Goal: Information Seeking & Learning: Learn about a topic

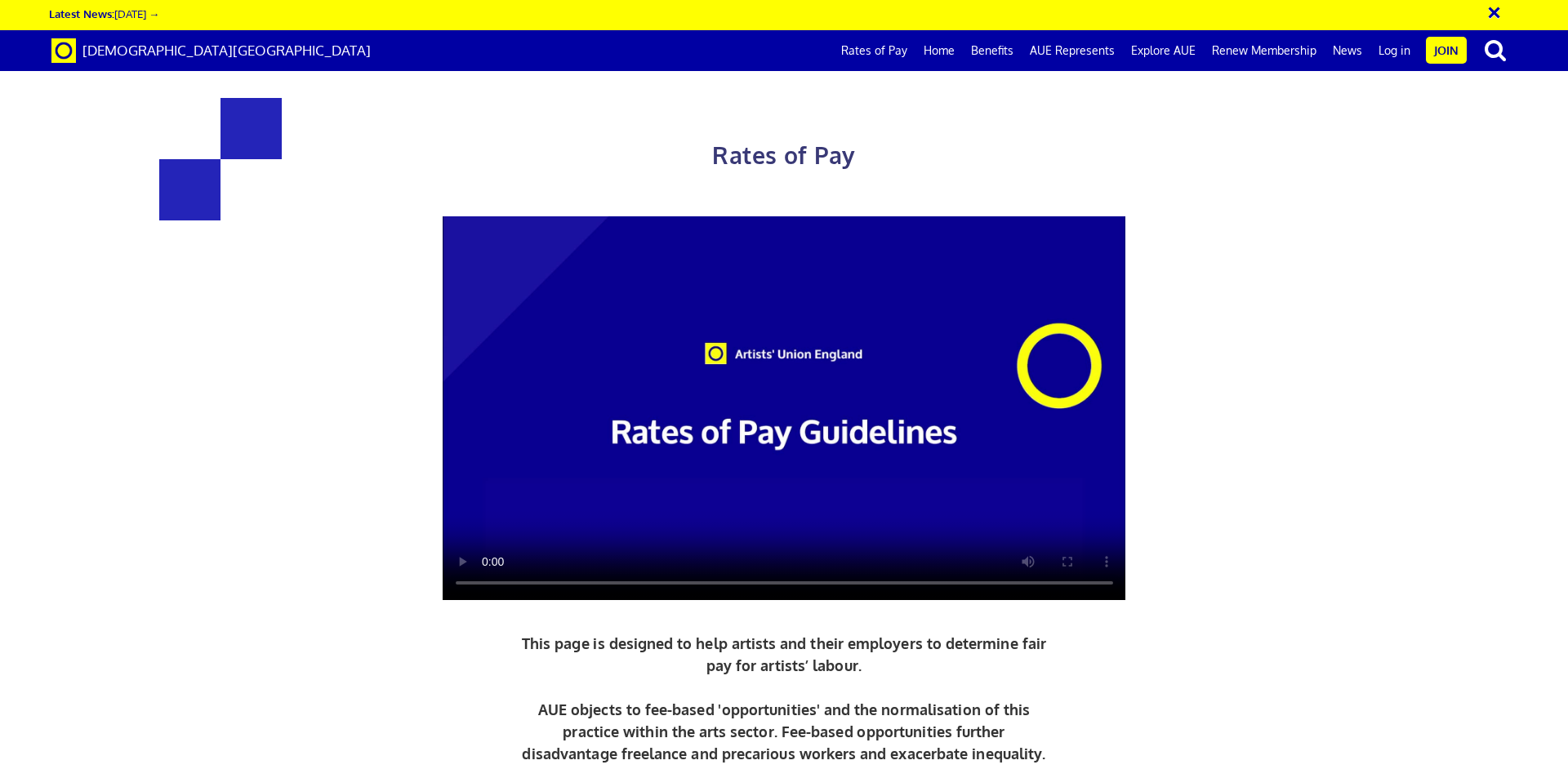
scroll to position [653, 0]
drag, startPoint x: 380, startPoint y: 329, endPoint x: 656, endPoint y: 318, distance: 276.2
drag, startPoint x: 347, startPoint y: 331, endPoint x: 696, endPoint y: 318, distance: 349.2
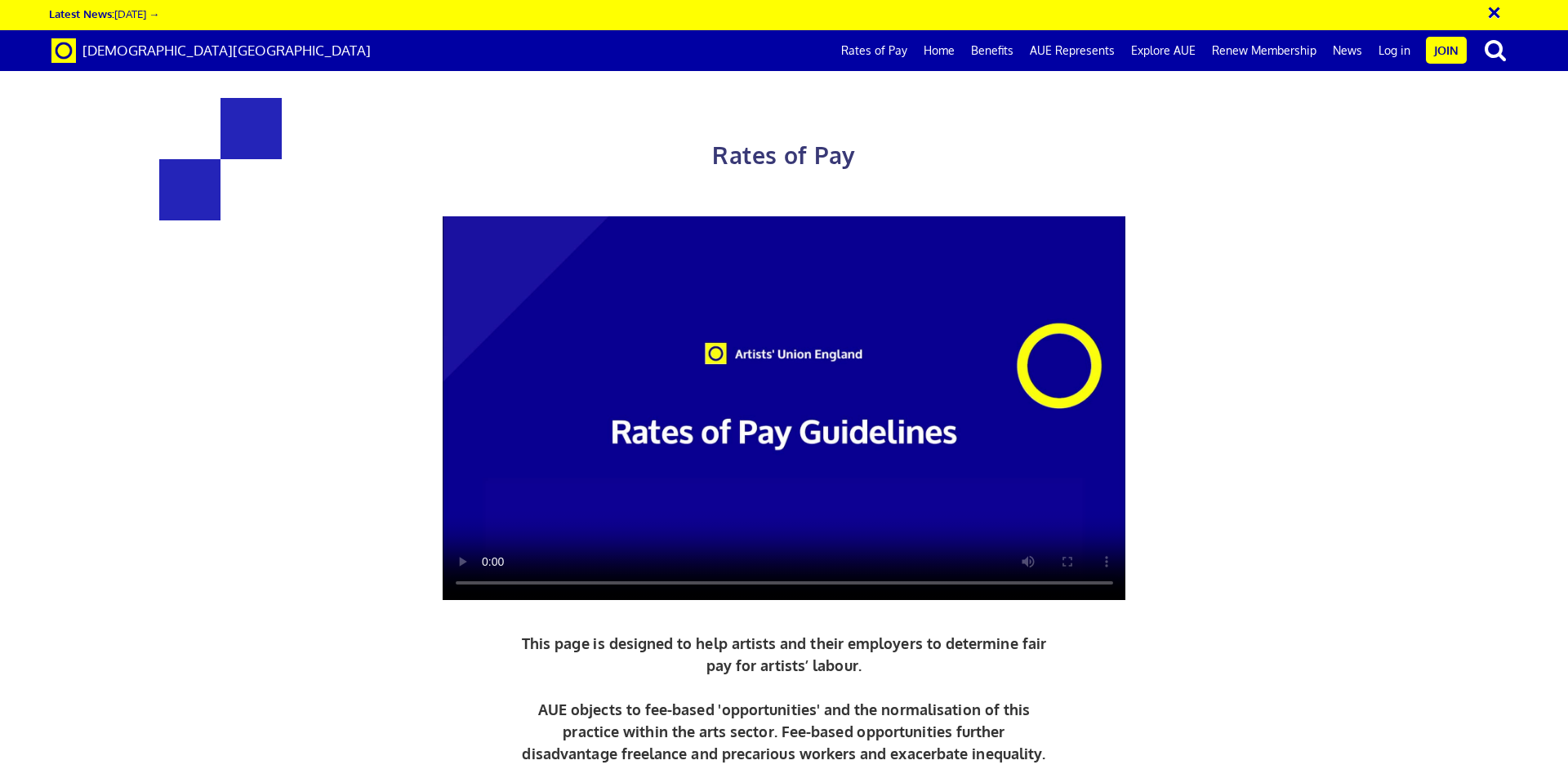
drag, startPoint x: 442, startPoint y: 391, endPoint x: 584, endPoint y: 387, distance: 142.1
drag, startPoint x: 420, startPoint y: 642, endPoint x: 584, endPoint y: 620, distance: 165.5
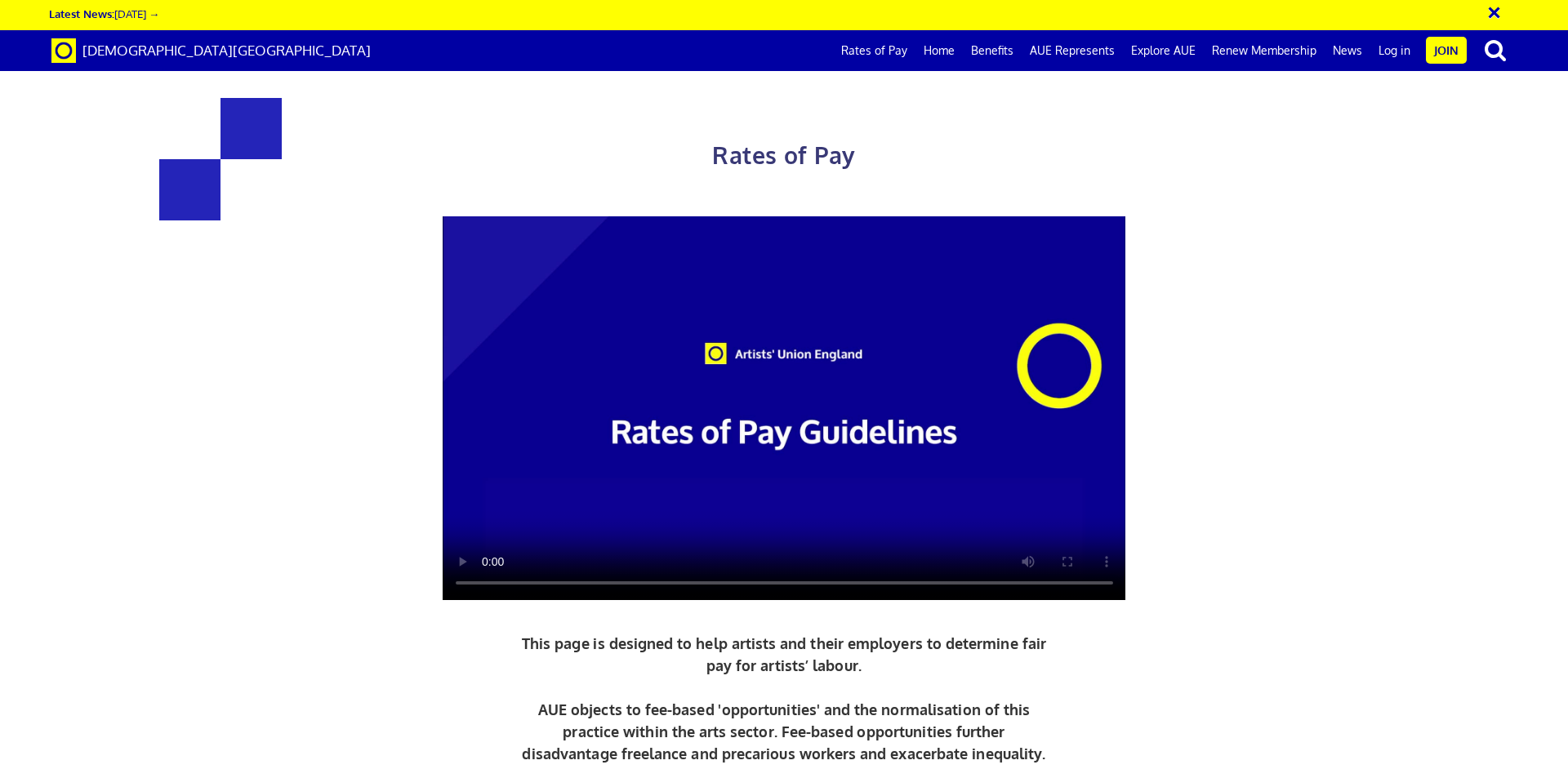
drag, startPoint x: 279, startPoint y: 182, endPoint x: 852, endPoint y: 182, distance: 573.0
click at [852, 182] on div "Rates of Pay This page is designed to help artists and their employers to deter…" at bounding box center [784, 494] width 1062 height 858
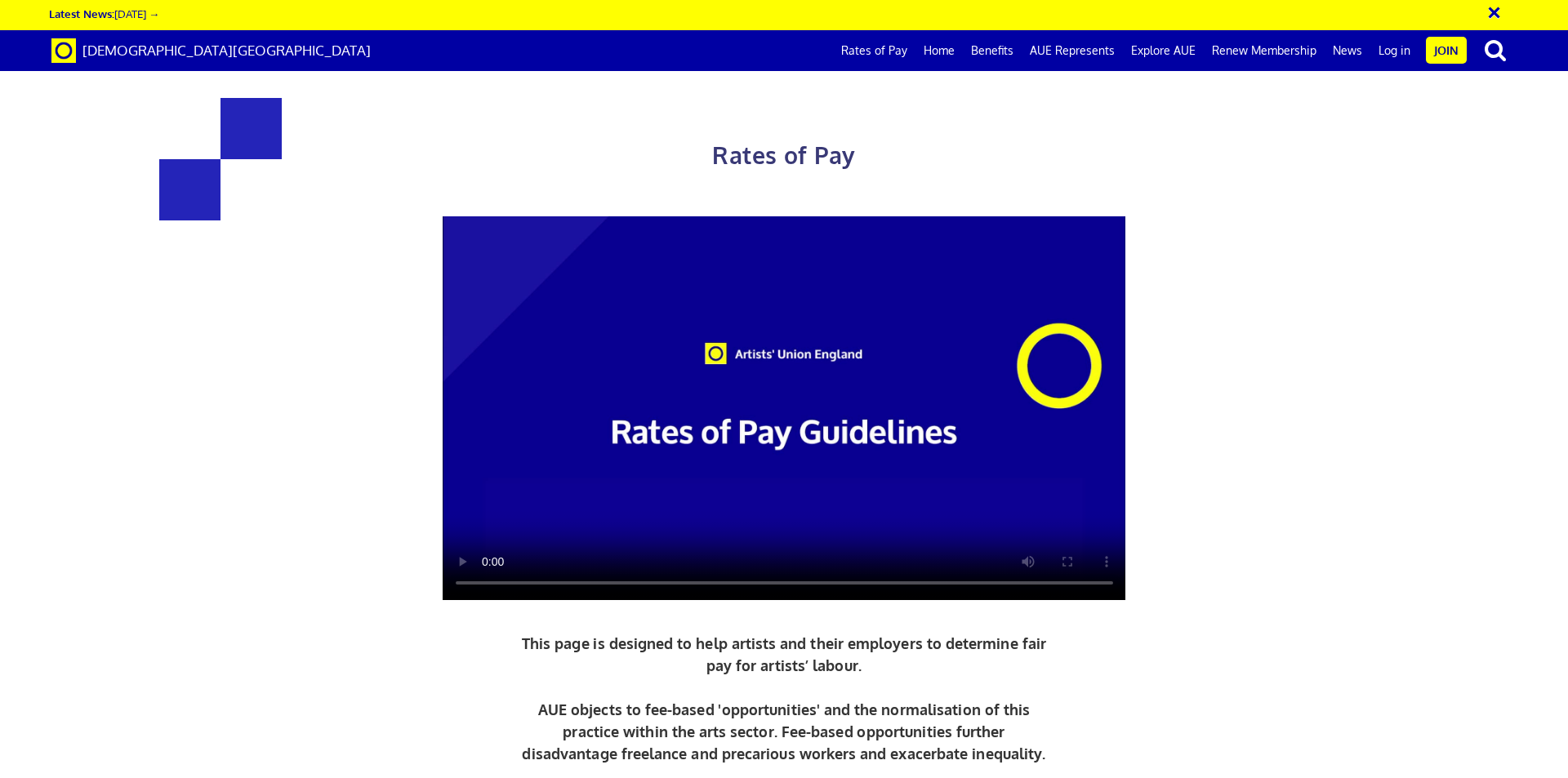
click at [818, 153] on span "Rates of Pay" at bounding box center [784, 155] width 143 height 30
click at [701, 156] on h1 "Rates of Pay" at bounding box center [784, 136] width 1062 height 78
drag, startPoint x: 738, startPoint y: 155, endPoint x: 833, endPoint y: 167, distance: 95.8
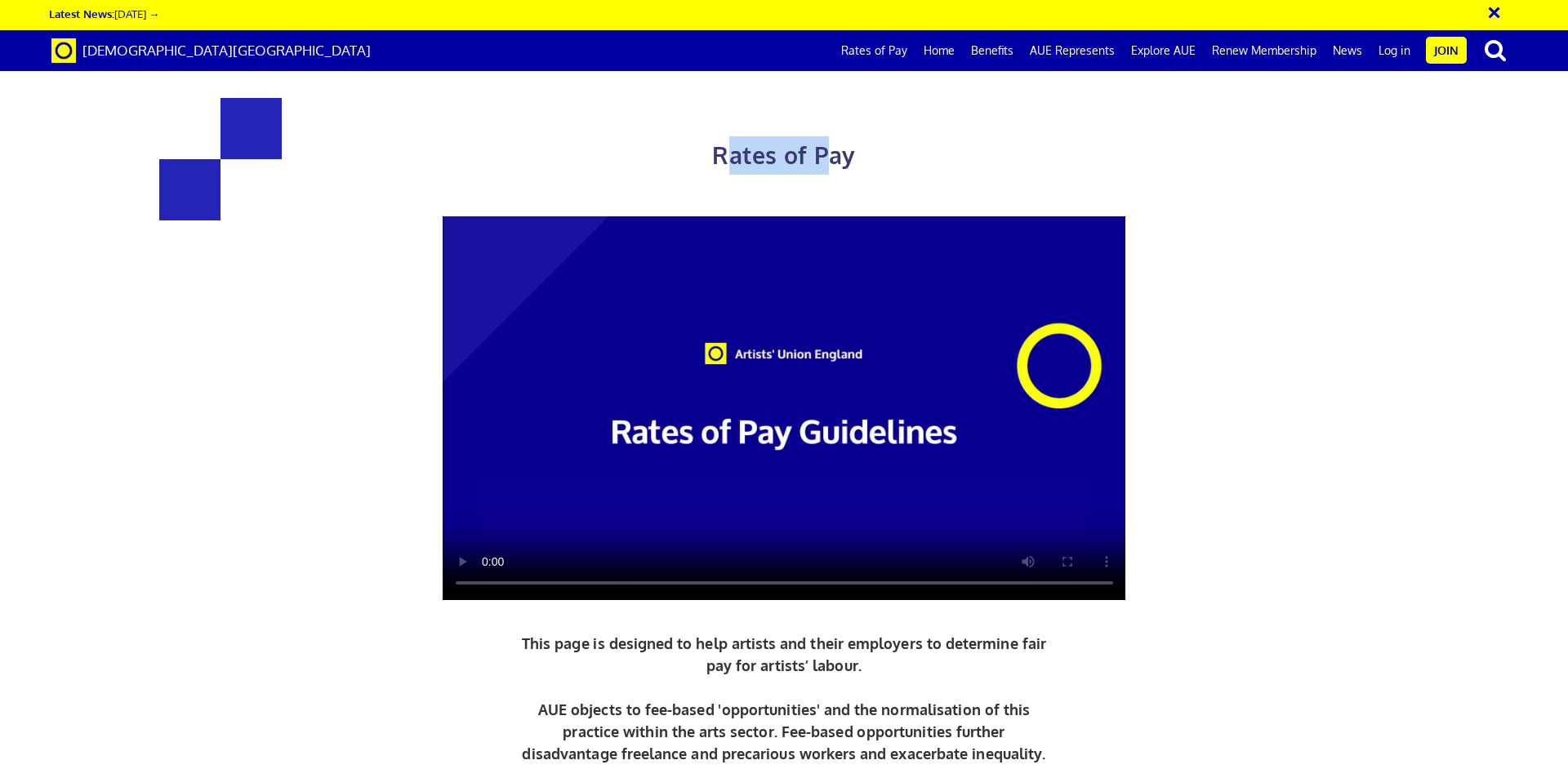
click at [833, 167] on h1 "Rates of Pay" at bounding box center [784, 136] width 1062 height 78
drag, startPoint x: 710, startPoint y: 155, endPoint x: 845, endPoint y: 162, distance: 135.2
click at [845, 162] on h1 "Rates of Pay" at bounding box center [784, 136] width 1062 height 78
click at [739, 156] on span "Rates of Pay" at bounding box center [784, 155] width 143 height 30
drag, startPoint x: 722, startPoint y: 153, endPoint x: 868, endPoint y: 151, distance: 146.0
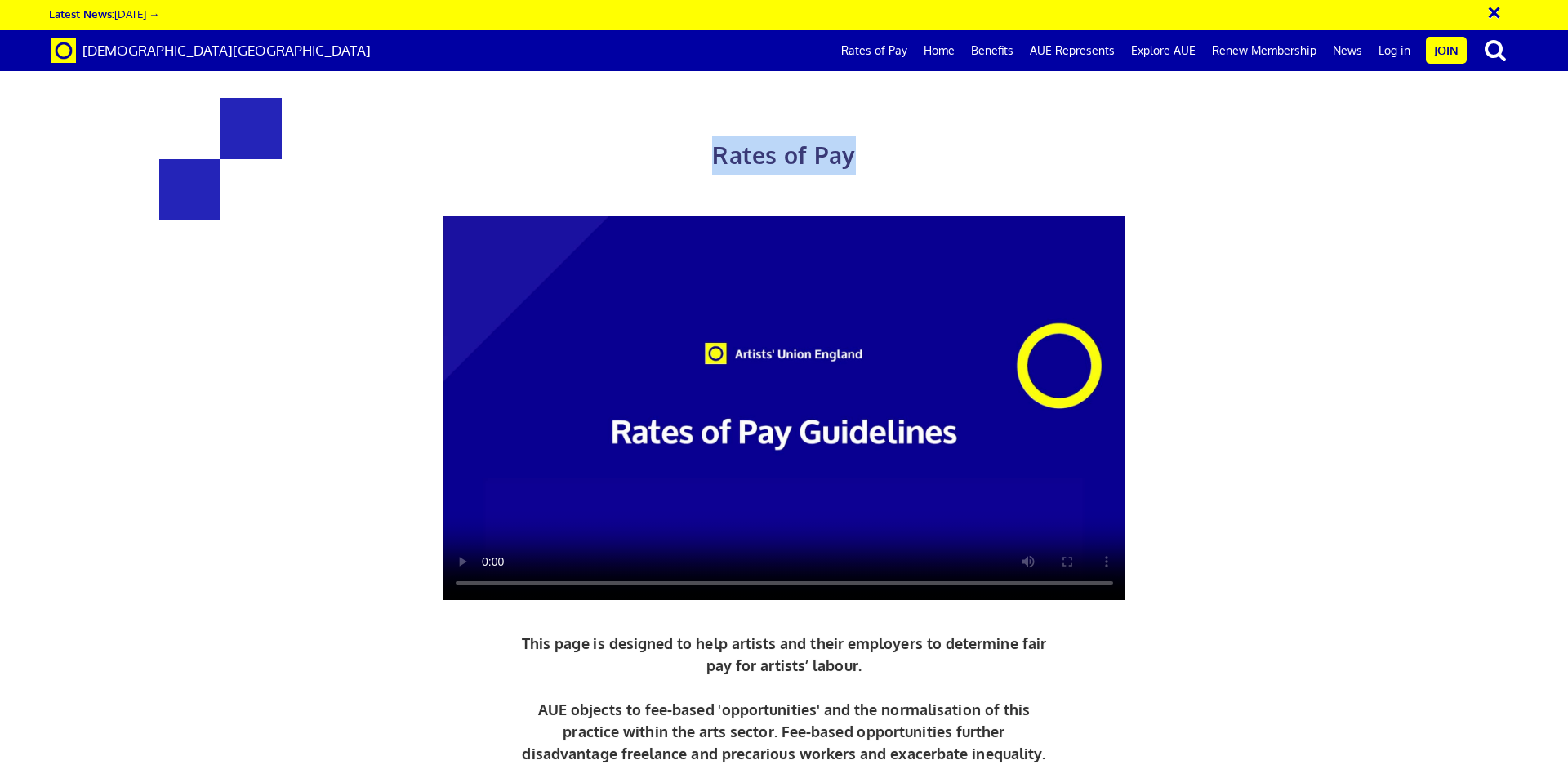
click at [868, 151] on h1 "Rates of Pay" at bounding box center [784, 136] width 1062 height 78
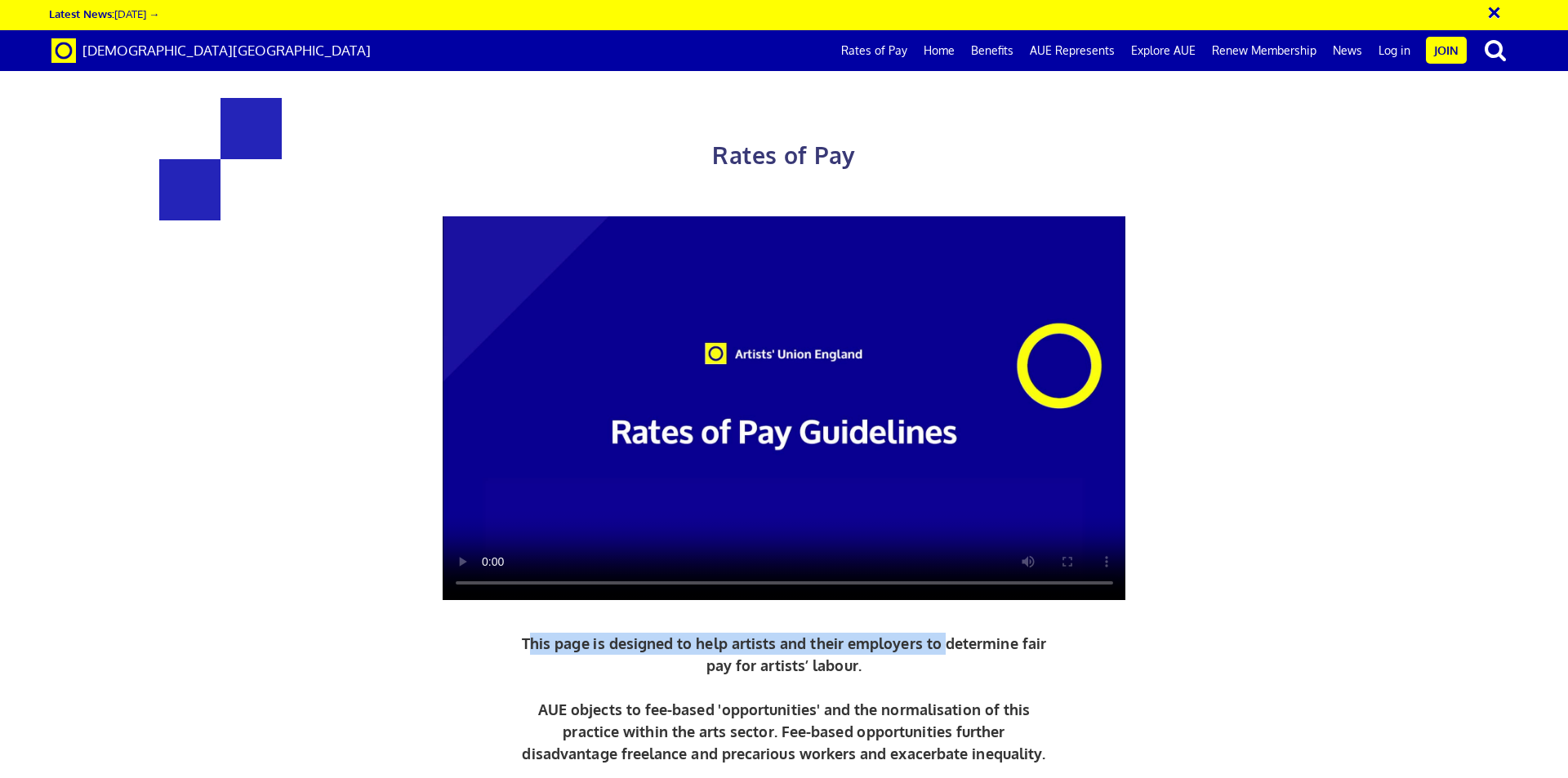
drag, startPoint x: 530, startPoint y: 630, endPoint x: 935, endPoint y: 630, distance: 405.0
click at [942, 633] on p "This page is designed to help artists and their employers to determine fair pay…" at bounding box center [784, 698] width 533 height 132
click at [472, 612] on div "Rates of Pay This page is designed to help artists and their employers to deter…" at bounding box center [784, 494] width 1062 height 858
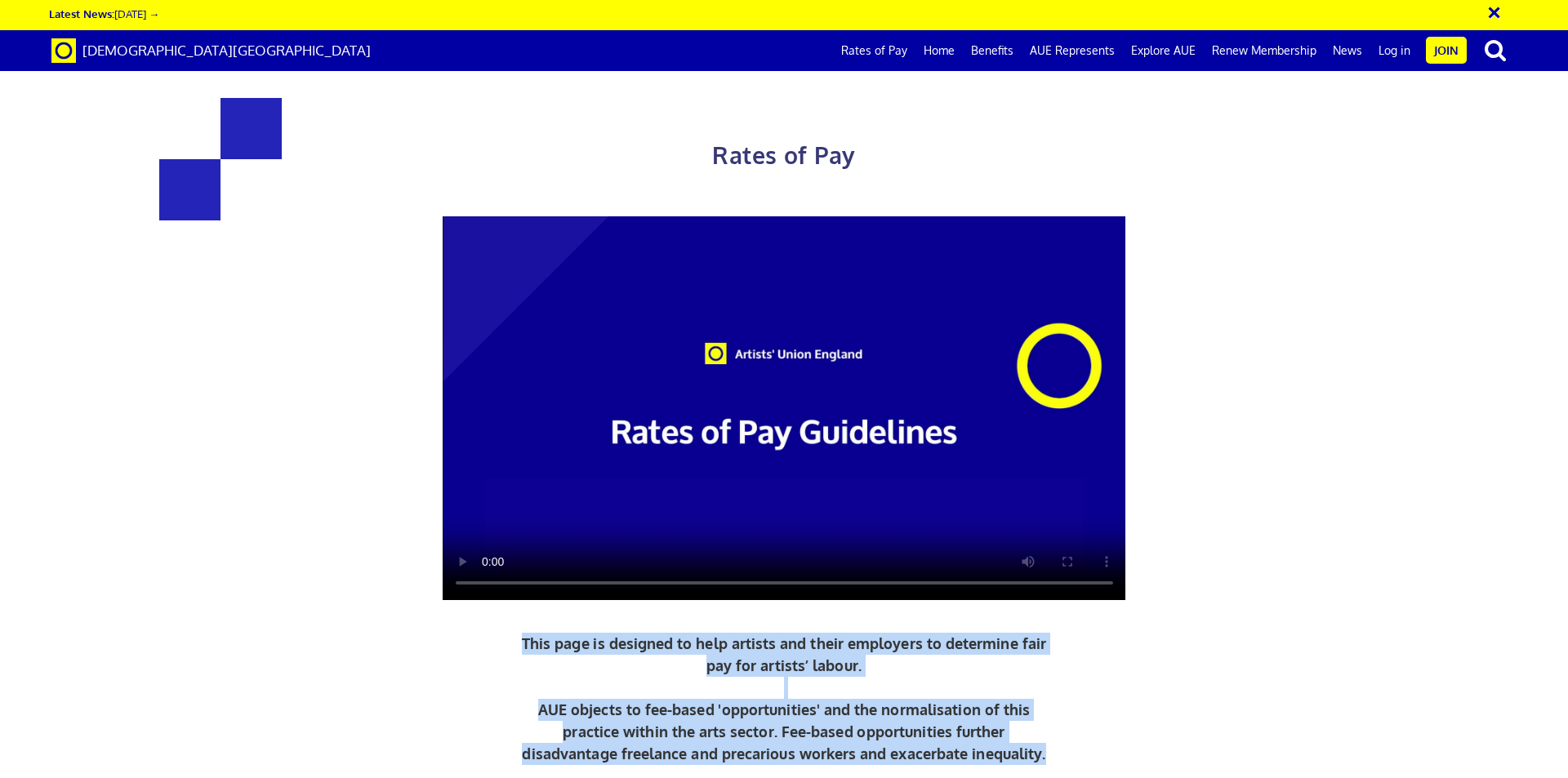
drag, startPoint x: 519, startPoint y: 631, endPoint x: 1046, endPoint y: 664, distance: 528.0
click at [1046, 664] on div "Rates of Pay This page is designed to help artists and their employers to deter…" at bounding box center [784, 494] width 1062 height 858
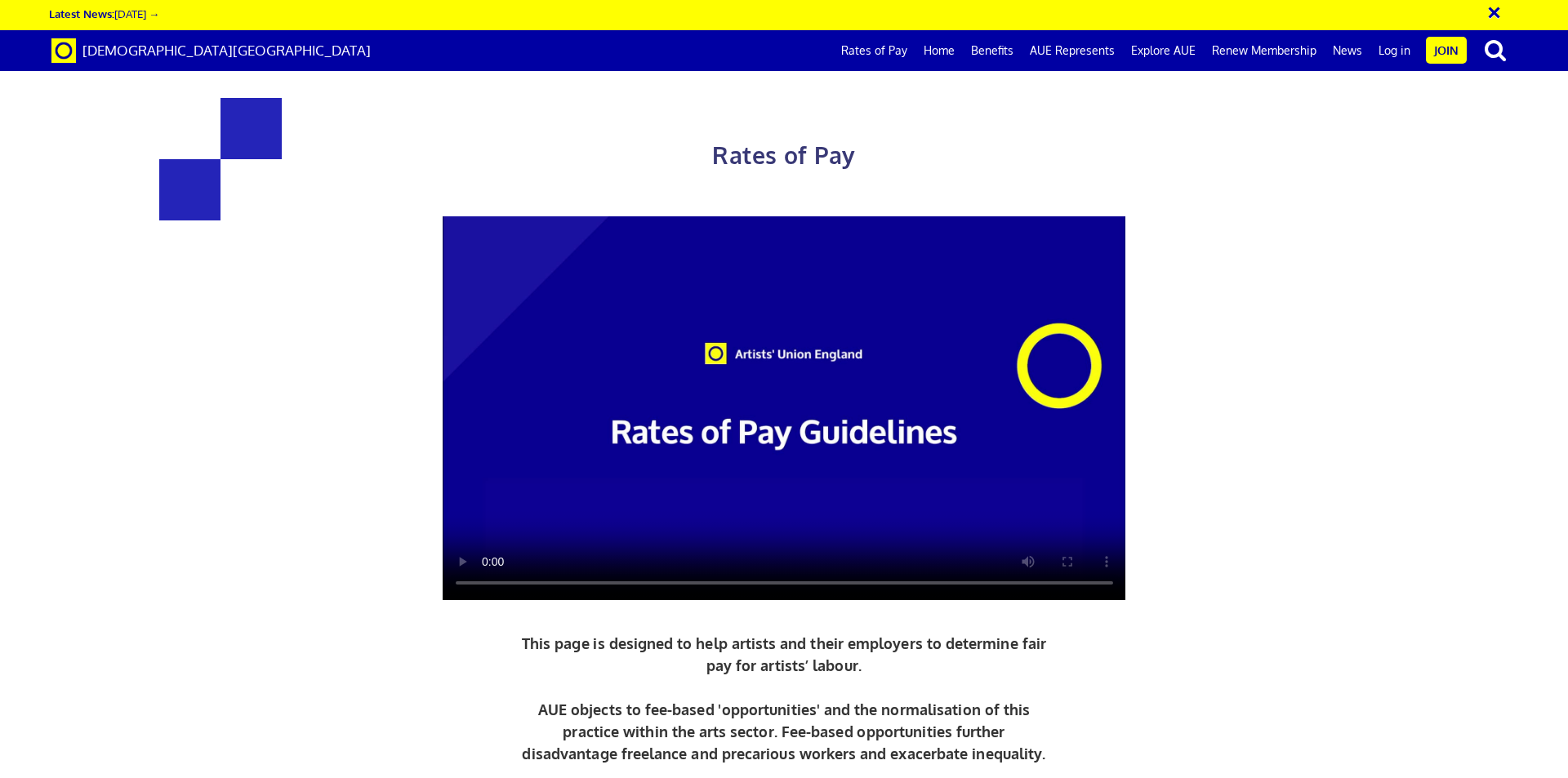
scroll to position [653, 0]
drag, startPoint x: 500, startPoint y: 465, endPoint x: 1190, endPoint y: 689, distance: 725.4
click at [1190, 689] on div "Rates of Pay This page is designed to help artists and their employers to deter…" at bounding box center [784, 689] width 1568 height 1346
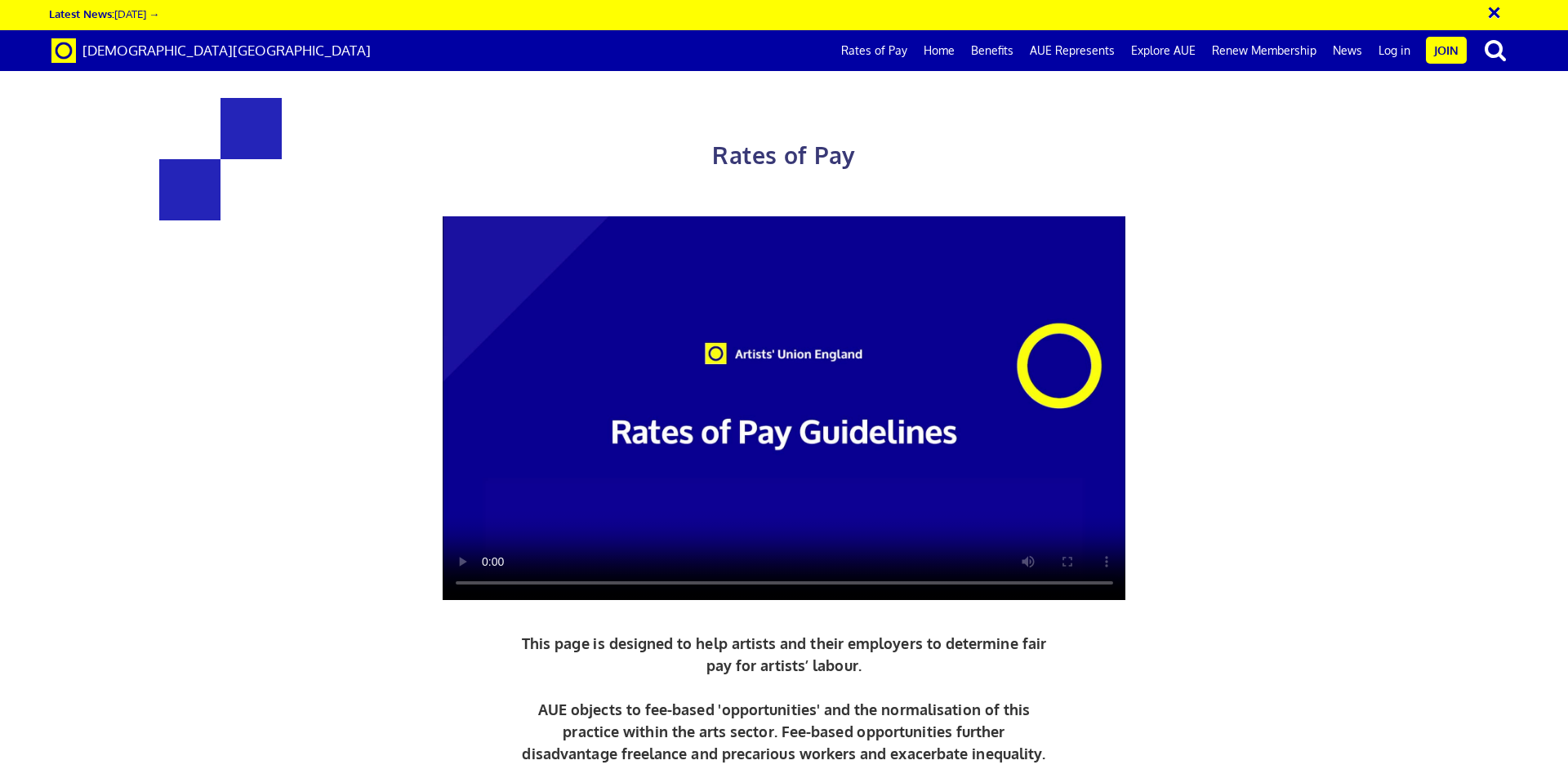
drag, startPoint x: 533, startPoint y: 225, endPoint x: 996, endPoint y: 210, distance: 463.2
click at [1212, 245] on div "Rates of Pay This page is designed to help artists and their employers to deter…" at bounding box center [784, 494] width 1062 height 858
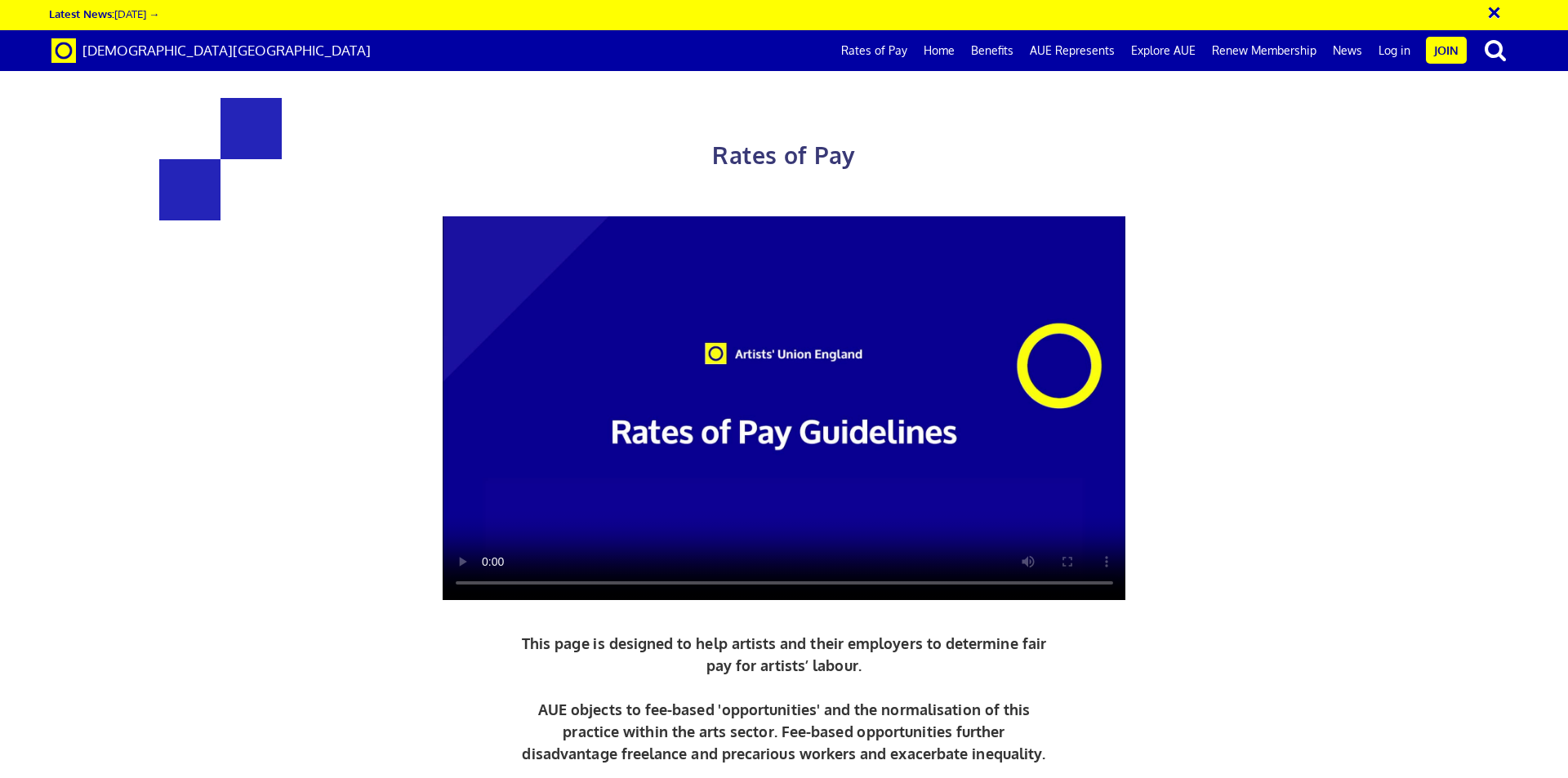
drag, startPoint x: 1028, startPoint y: 230, endPoint x: 552, endPoint y: 225, distance: 476.0
drag, startPoint x: 548, startPoint y: 225, endPoint x: 1030, endPoint y: 241, distance: 482.3
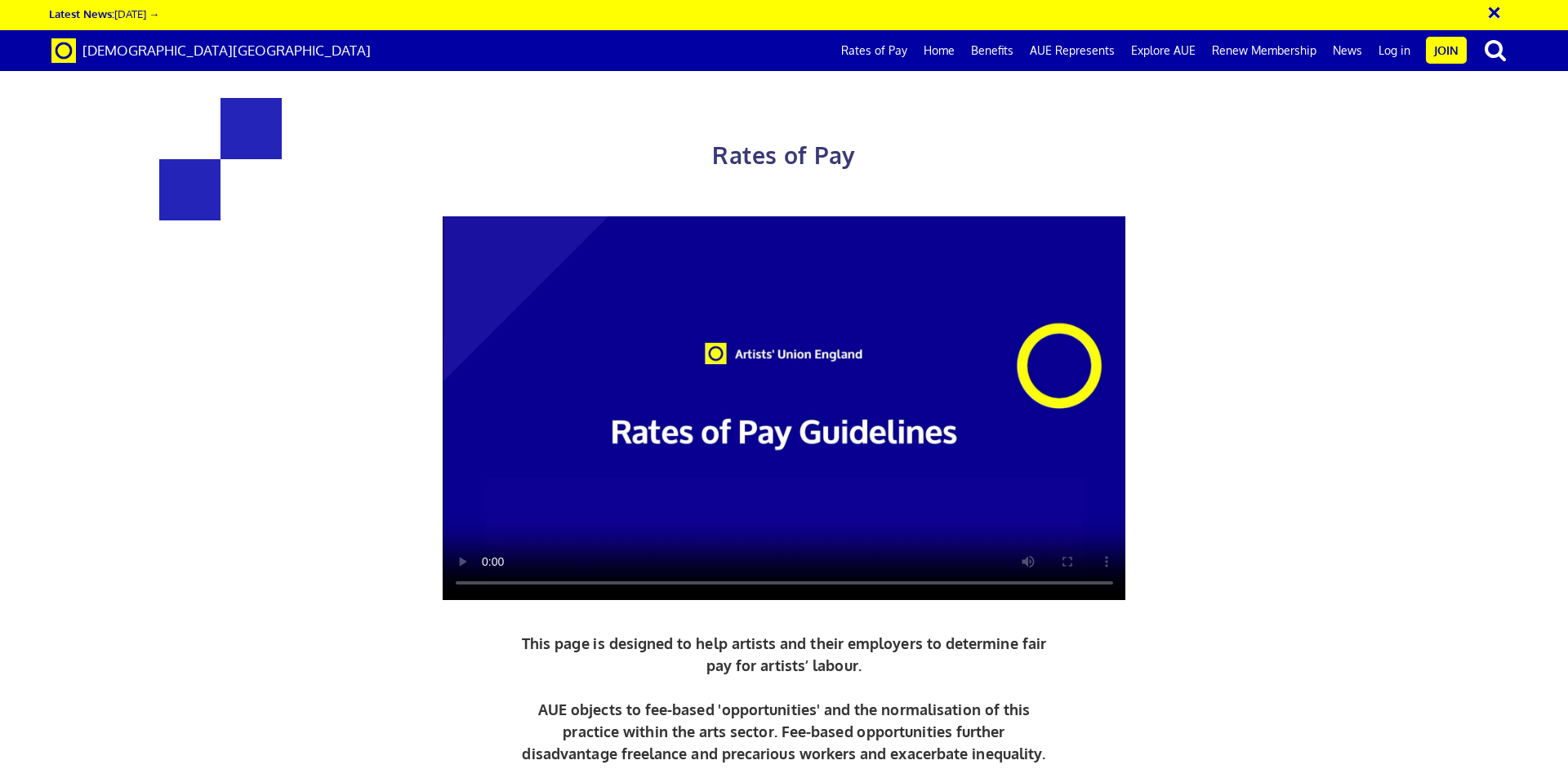
drag, startPoint x: 416, startPoint y: 310, endPoint x: 681, endPoint y: 327, distance: 265.5
drag, startPoint x: 912, startPoint y: 312, endPoint x: 1113, endPoint y: 320, distance: 201.2
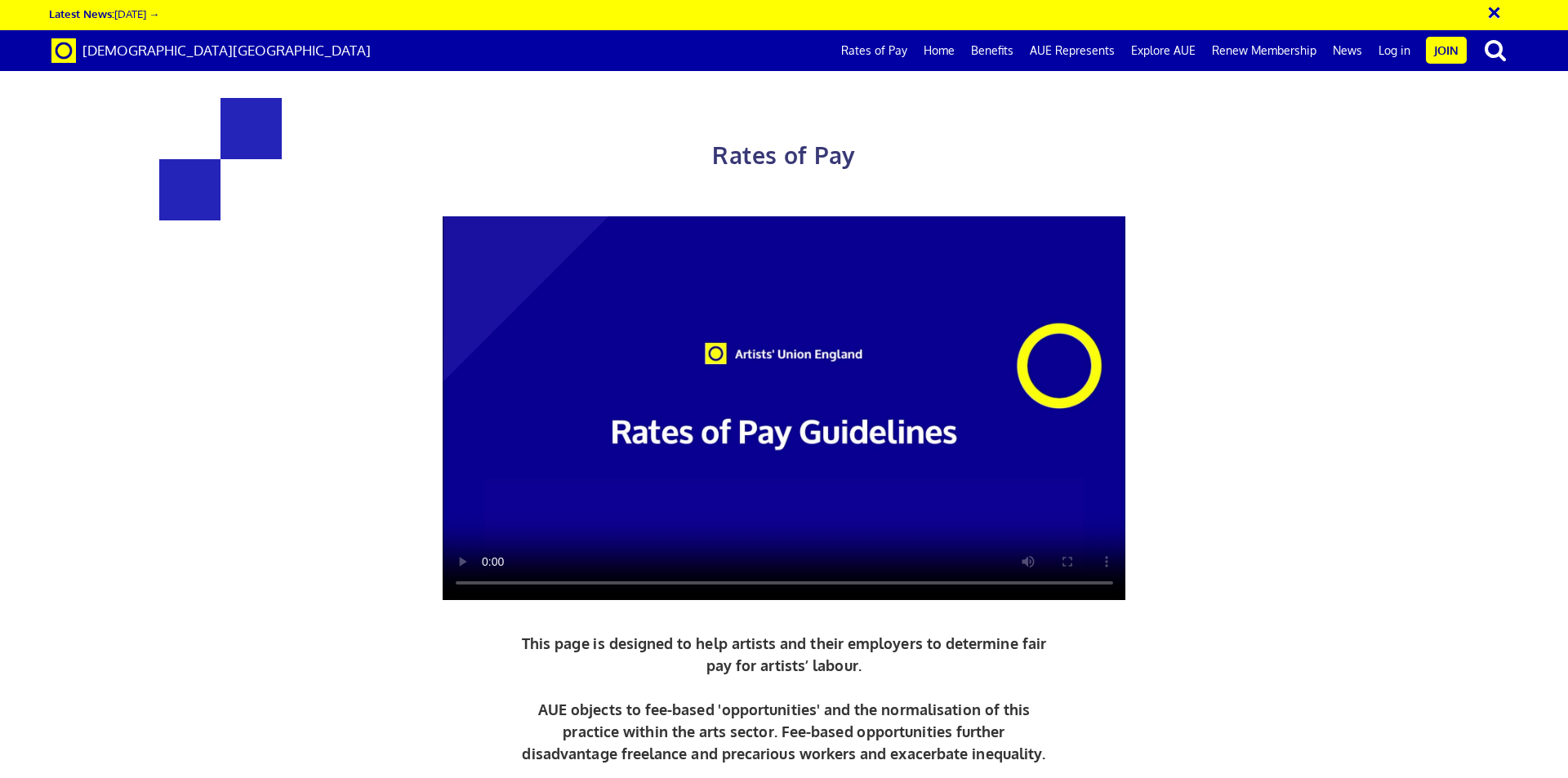
drag, startPoint x: 420, startPoint y: 314, endPoint x: 558, endPoint y: 323, distance: 138.3
drag, startPoint x: 396, startPoint y: 308, endPoint x: 594, endPoint y: 329, distance: 199.1
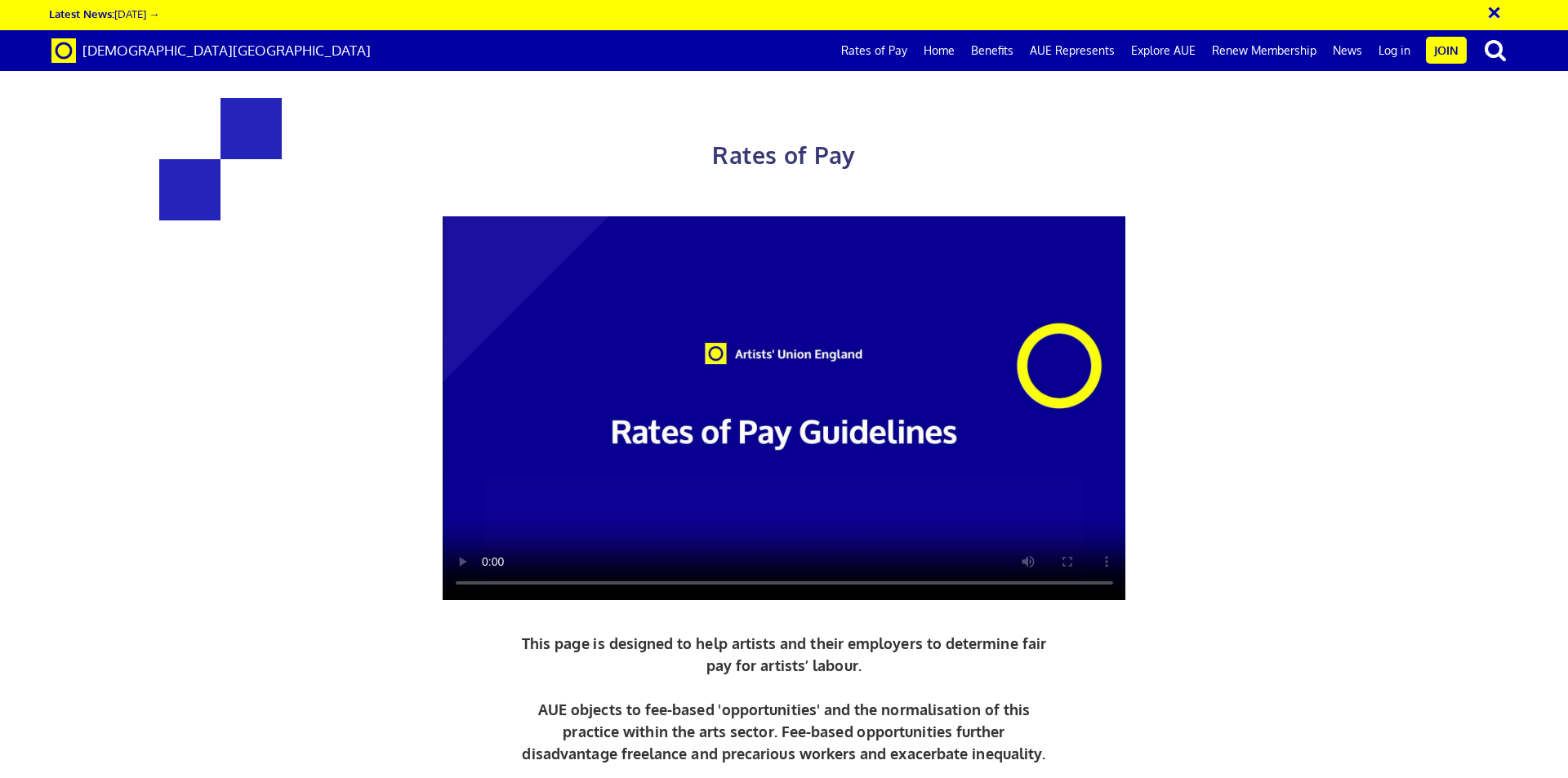
drag, startPoint x: 399, startPoint y: 536, endPoint x: 593, endPoint y: 542, distance: 194.1
